Goal: Task Accomplishment & Management: Use online tool/utility

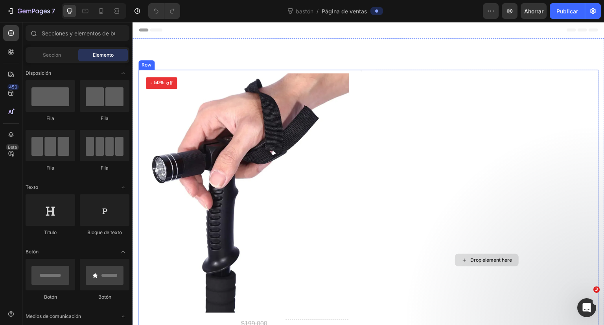
click at [452, 128] on div "Drop element here" at bounding box center [487, 260] width 224 height 381
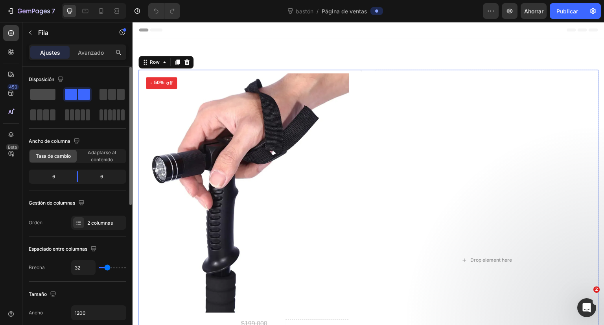
click at [39, 95] on span at bounding box center [42, 94] width 25 height 11
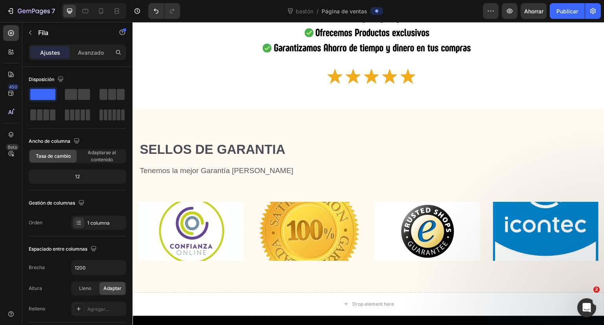
scroll to position [3165, 0]
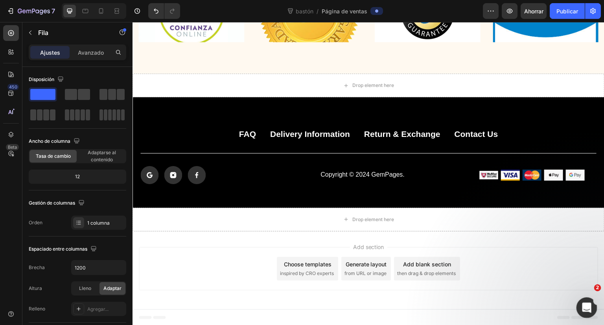
click at [590, 298] on div "Abrir Intercom Messenger" at bounding box center [585, 306] width 26 height 26
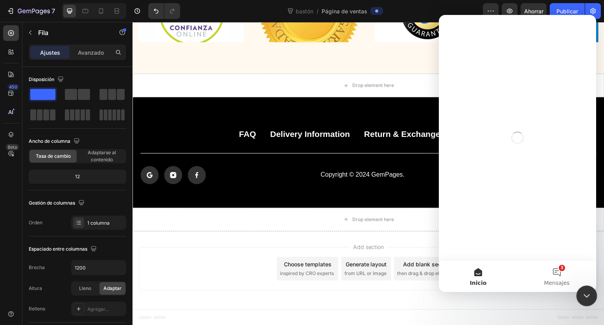
scroll to position [0, 0]
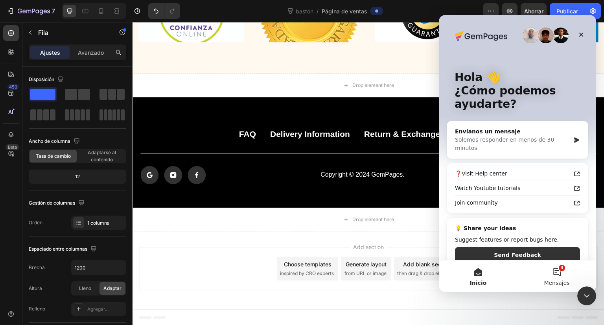
click at [558, 272] on button "3 Mensajes" at bounding box center [556, 275] width 79 height 31
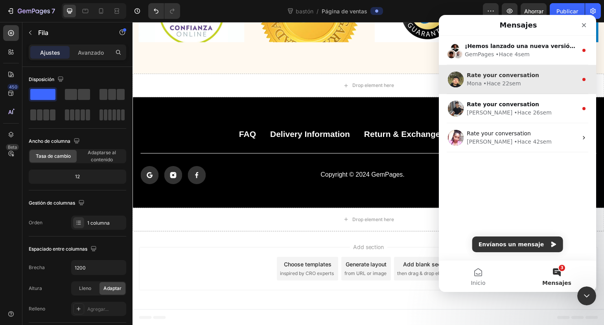
click at [550, 73] on div "Rate your conversation" at bounding box center [522, 75] width 111 height 8
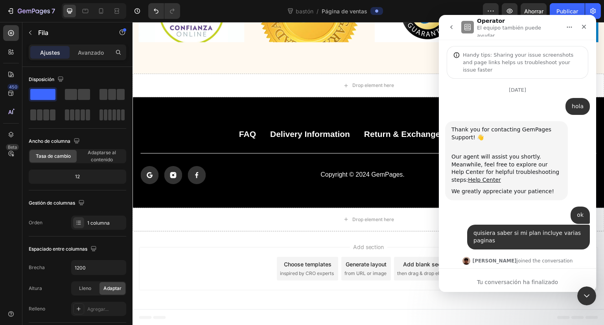
scroll to position [49, 0]
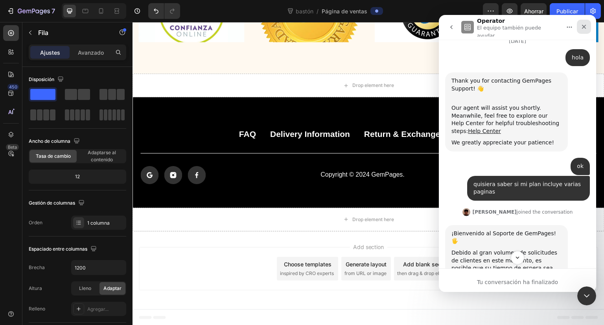
click at [589, 26] on div "Cerrar" at bounding box center [584, 27] width 14 height 14
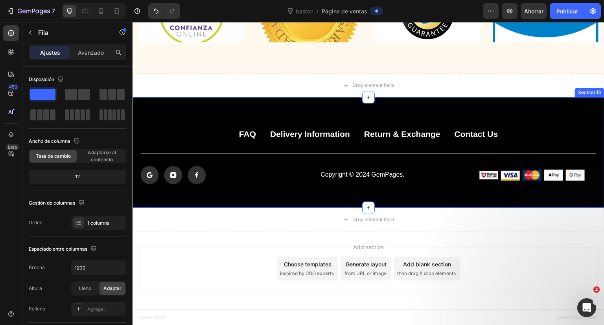
scroll to position [1927, 0]
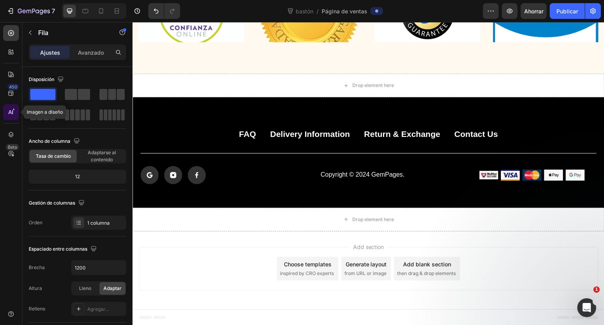
click at [12, 109] on icon at bounding box center [11, 112] width 8 height 8
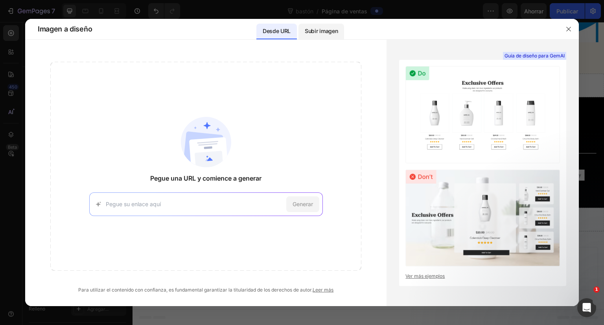
click at [327, 32] on font "Subir imagen" at bounding box center [321, 31] width 33 height 7
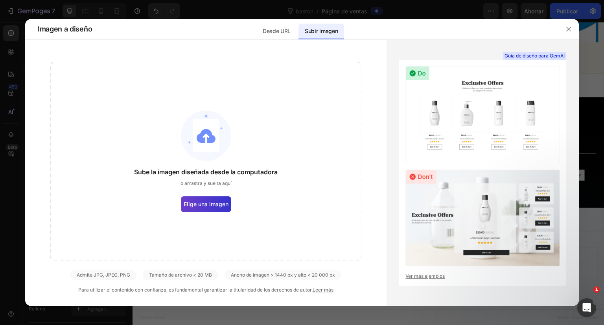
click at [205, 206] on font "Elige una imagen" at bounding box center [206, 204] width 45 height 7
click at [0, 0] on input "Elige una imagen" at bounding box center [0, 0] width 0 height 0
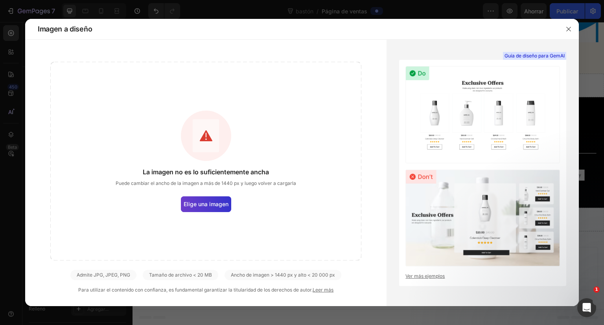
click at [208, 203] on font "Elige una imagen" at bounding box center [206, 204] width 45 height 7
click at [0, 0] on input "Elige una imagen" at bounding box center [0, 0] width 0 height 0
click at [218, 196] on label "Elige una imagen" at bounding box center [206, 204] width 50 height 16
click at [0, 0] on input "Elige una imagen" at bounding box center [0, 0] width 0 height 0
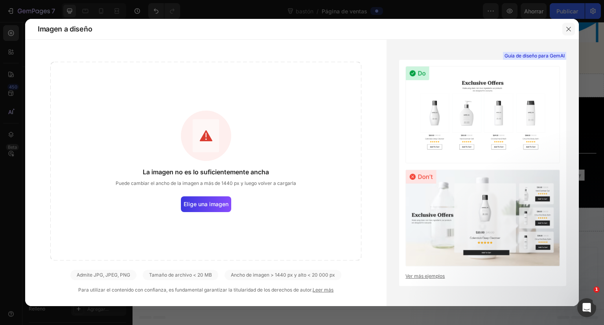
click at [571, 27] on icon "button" at bounding box center [568, 29] width 6 height 6
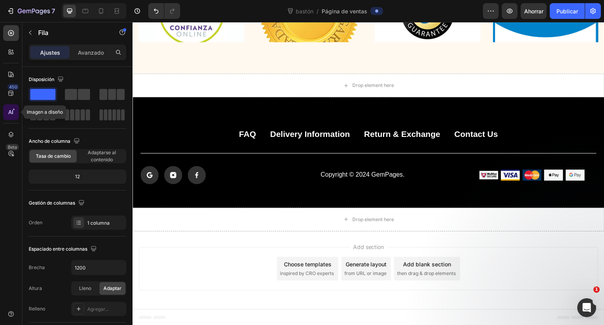
click at [14, 114] on icon at bounding box center [11, 112] width 8 height 8
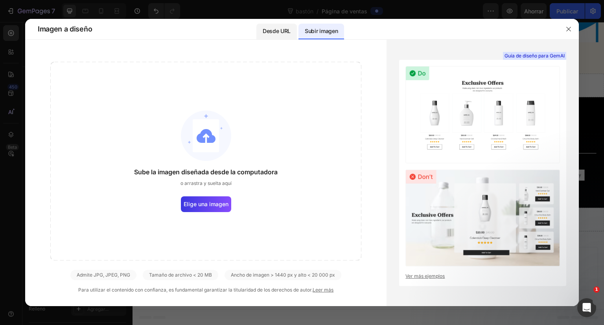
click at [275, 27] on p "Desde URL" at bounding box center [277, 30] width 28 height 9
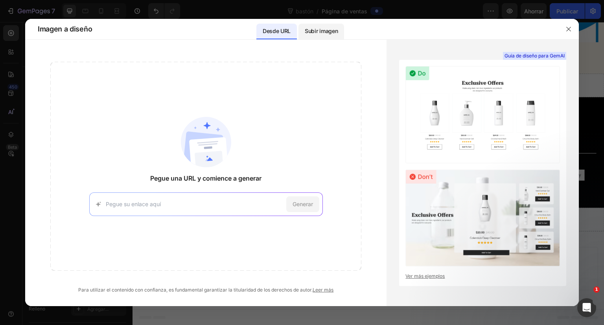
click at [321, 34] on font "Subir imagen" at bounding box center [321, 31] width 33 height 7
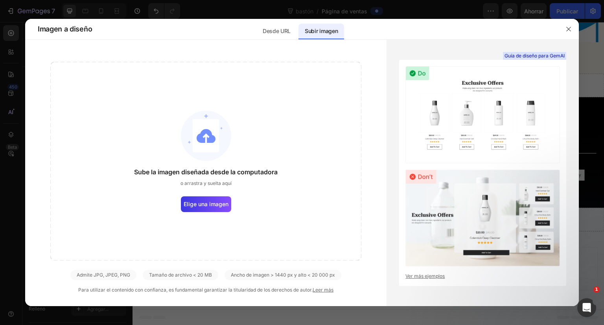
click at [527, 121] on img at bounding box center [482, 114] width 155 height 97
click at [542, 73] on img at bounding box center [482, 114] width 155 height 97
click at [511, 237] on img at bounding box center [482, 217] width 155 height 97
click at [268, 26] on div "Desde URL" at bounding box center [276, 32] width 40 height 16
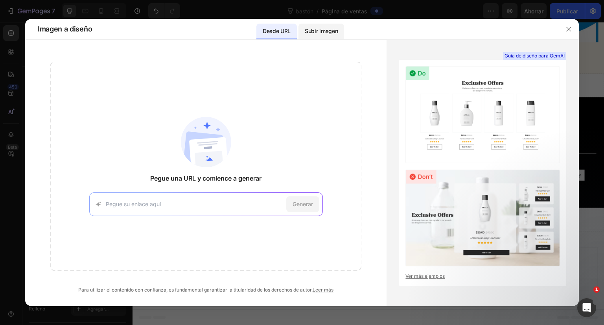
click at [323, 34] on font "Subir imagen" at bounding box center [321, 31] width 33 height 7
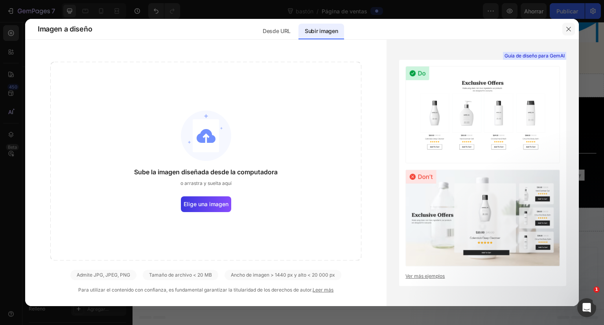
click at [569, 31] on icon "button" at bounding box center [568, 29] width 6 height 6
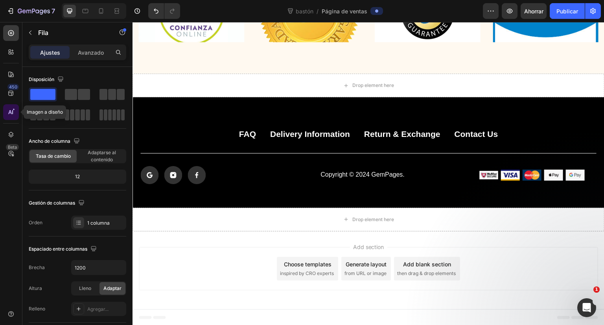
click at [13, 106] on div at bounding box center [11, 112] width 16 height 16
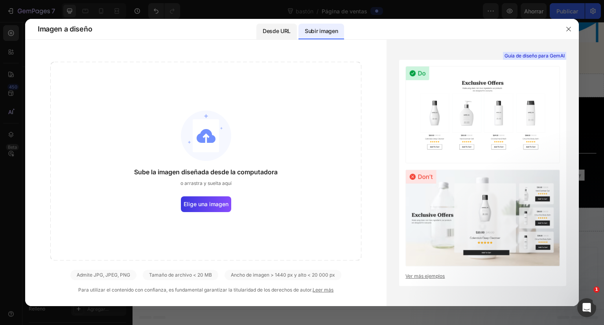
click at [280, 35] on p "Desde URL" at bounding box center [277, 30] width 28 height 9
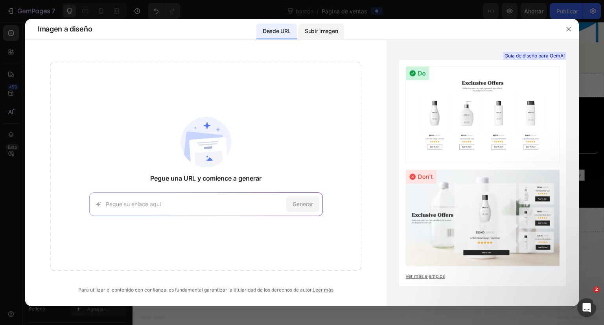
click at [329, 29] on font "Subir imagen" at bounding box center [321, 31] width 33 height 7
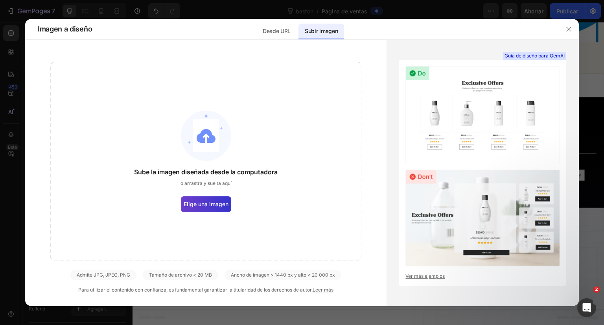
click at [202, 202] on font "Elige una imagen" at bounding box center [206, 204] width 45 height 7
click at [0, 0] on input "Elige una imagen" at bounding box center [0, 0] width 0 height 0
click at [201, 207] on span "Elige una imagen" at bounding box center [206, 204] width 45 height 8
click at [0, 0] on input "Elige una imagen" at bounding box center [0, 0] width 0 height 0
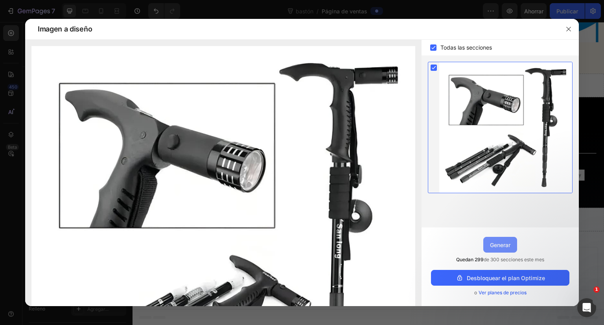
click at [513, 249] on button "Generar" at bounding box center [500, 245] width 34 height 16
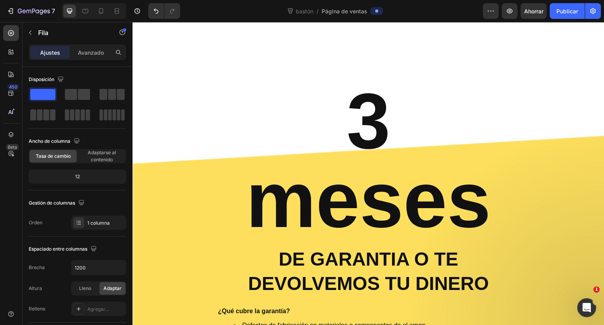
scroll to position [1846, 0]
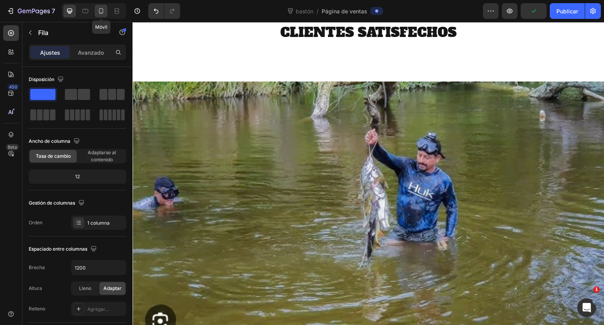
click at [102, 11] on icon at bounding box center [101, 11] width 8 height 8
type input "100%"
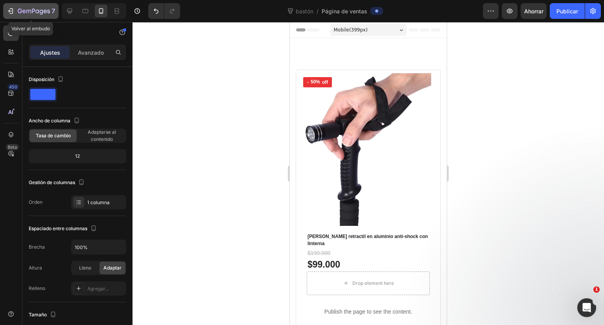
click at [3, 7] on button "7" at bounding box center [30, 11] width 55 height 16
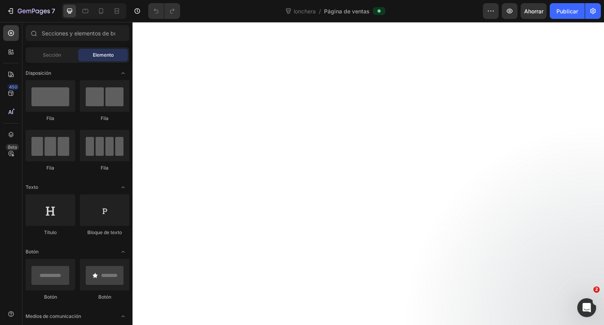
scroll to position [1062, 0]
click at [96, 12] on div at bounding box center [101, 11] width 13 height 13
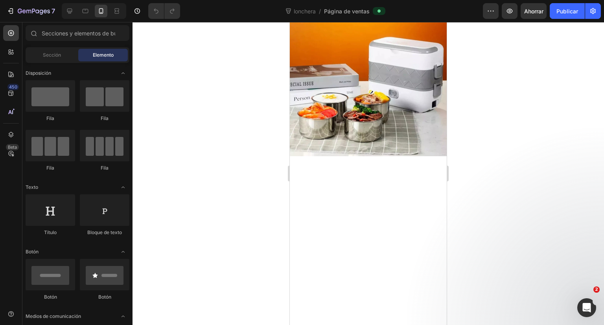
scroll to position [1022, 0]
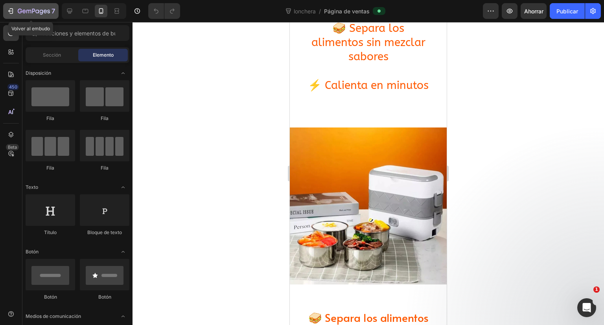
click at [9, 12] on icon "button" at bounding box center [11, 11] width 8 height 8
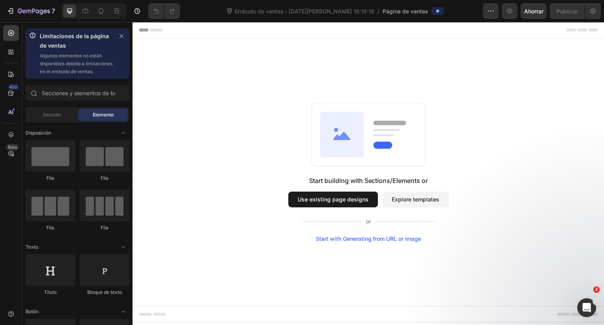
click at [399, 197] on button "Explore templates" at bounding box center [416, 199] width 66 height 16
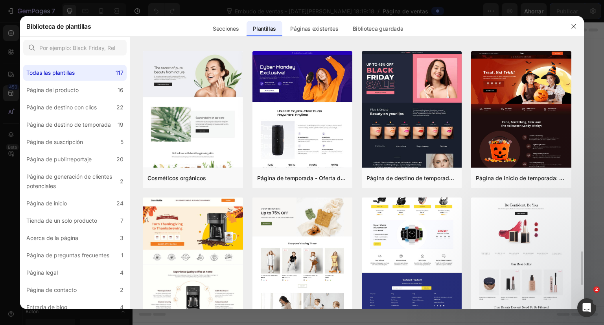
scroll to position [1645, 0]
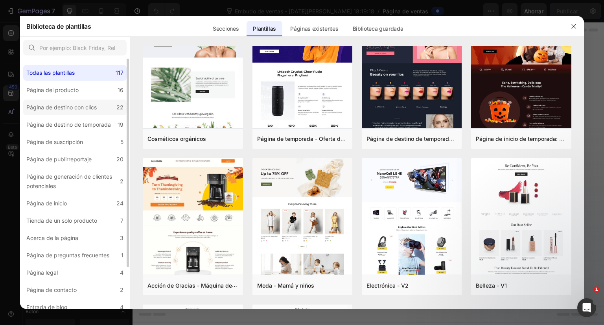
click at [73, 110] on font "Página de destino con clics" at bounding box center [61, 107] width 70 height 7
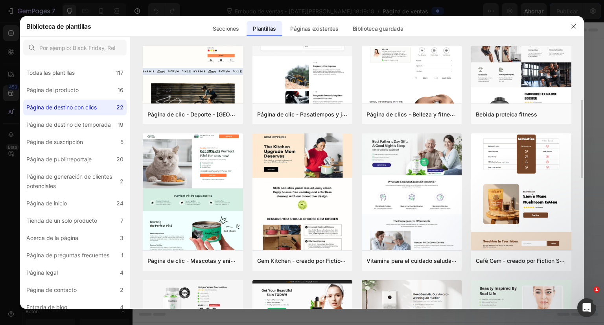
scroll to position [313, 0]
